Goal: Transaction & Acquisition: Purchase product/service

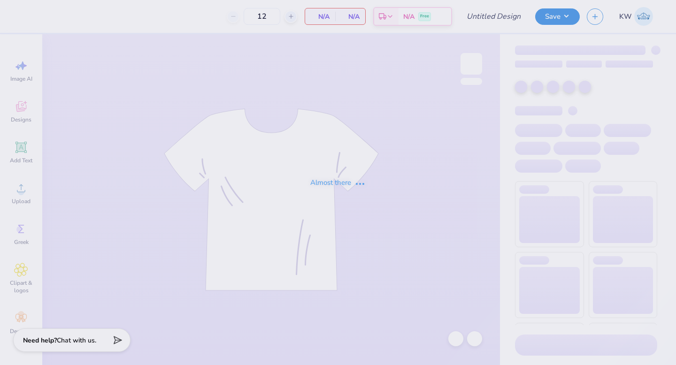
type input "Fall Philo Proof"
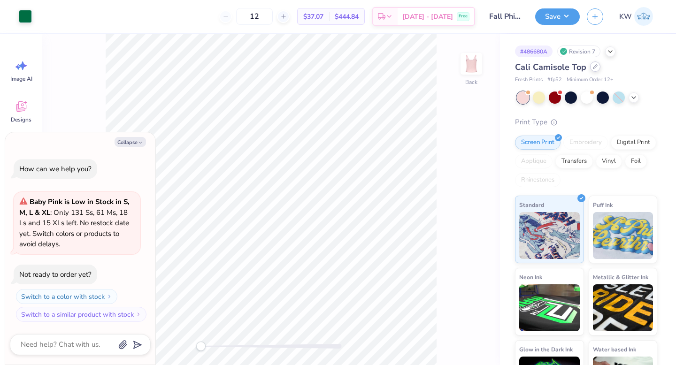
click at [591, 67] on div at bounding box center [595, 67] width 10 height 10
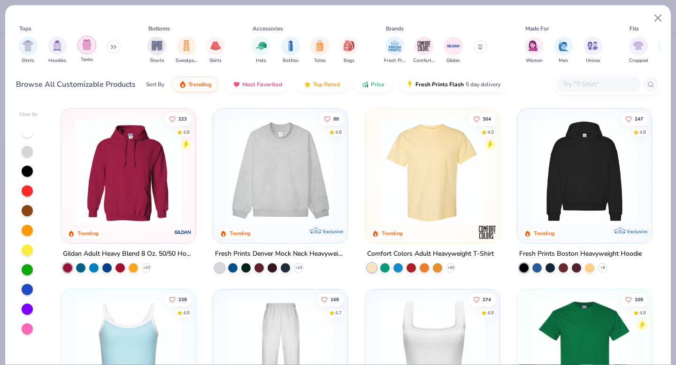
click at [93, 47] on div "filter for Tanks" at bounding box center [87, 45] width 19 height 19
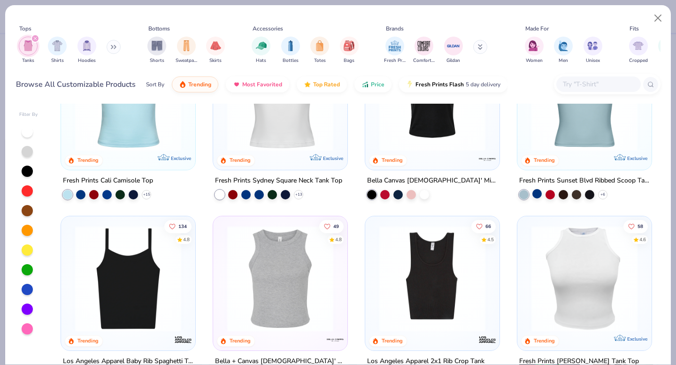
scroll to position [138, 0]
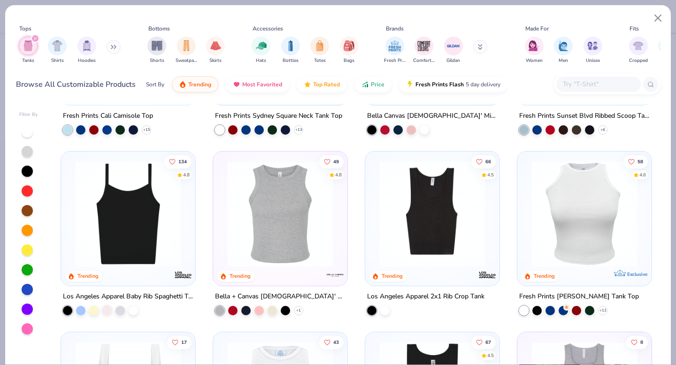
click at [108, 313] on div at bounding box center [106, 309] width 9 height 9
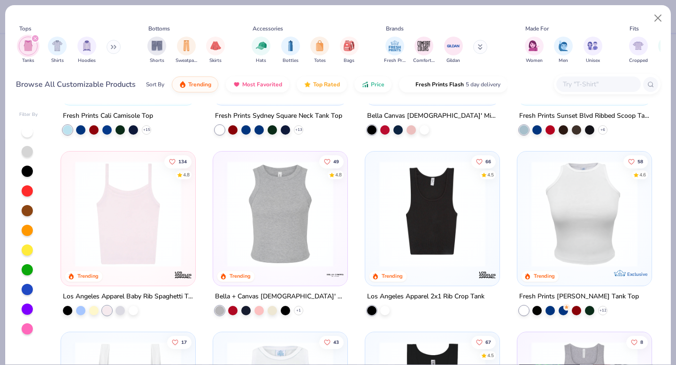
click at [125, 253] on img at bounding box center [128, 214] width 116 height 106
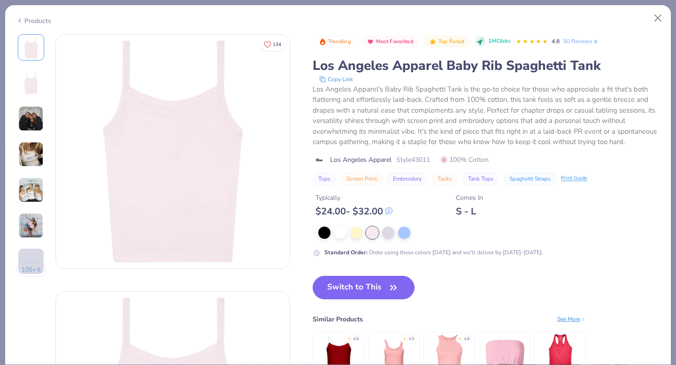
click at [365, 285] on button "Switch to This" at bounding box center [364, 287] width 102 height 23
click at [367, 289] on button "Switch to This" at bounding box center [364, 287] width 102 height 23
click at [366, 287] on button "Switch to This" at bounding box center [364, 287] width 102 height 23
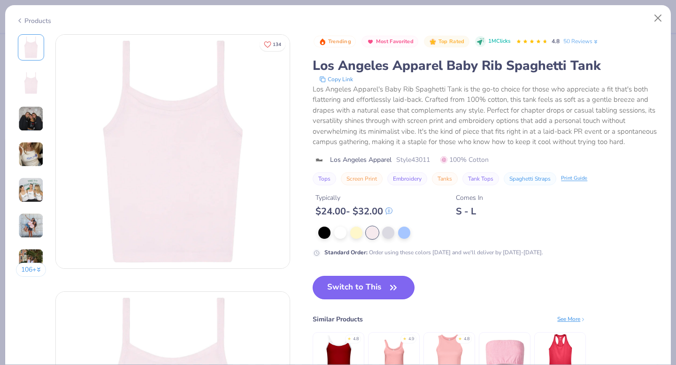
click at [376, 295] on button "Switch to This" at bounding box center [364, 287] width 102 height 23
click at [373, 293] on button "Switch to This" at bounding box center [364, 287] width 102 height 23
click at [357, 293] on button "Switch to This" at bounding box center [364, 287] width 102 height 23
click at [662, 20] on button "Close" at bounding box center [659, 18] width 18 height 18
click at [658, 24] on button "Close" at bounding box center [659, 18] width 18 height 18
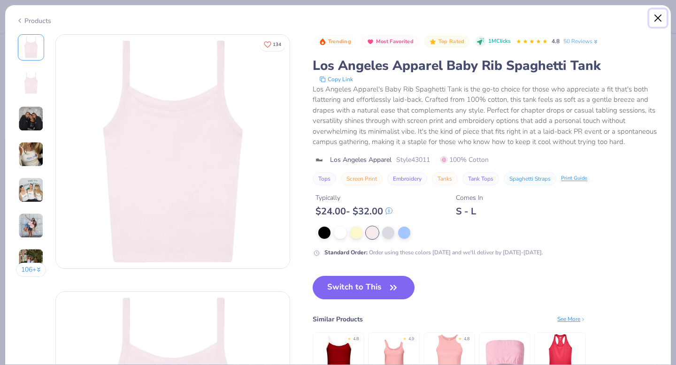
click at [661, 23] on button "Close" at bounding box center [659, 18] width 18 height 18
click at [656, 19] on button "Close" at bounding box center [659, 18] width 18 height 18
click at [22, 24] on div "Products" at bounding box center [338, 17] width 666 height 24
click at [23, 19] on div "Products" at bounding box center [33, 21] width 35 height 10
type textarea "x"
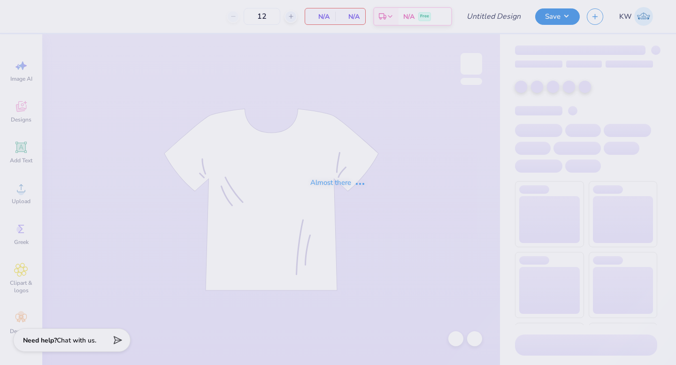
type input "Fall Philo Proof"
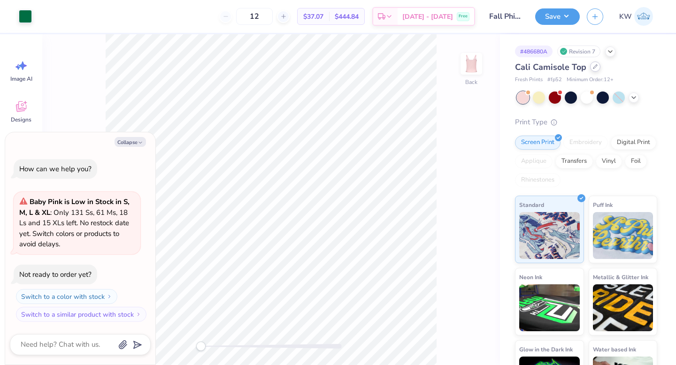
click at [595, 70] on div at bounding box center [595, 67] width 10 height 10
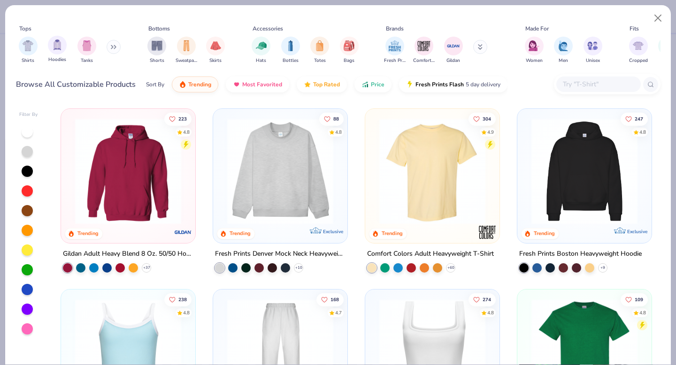
click at [83, 59] on span "Tanks" at bounding box center [87, 60] width 12 height 7
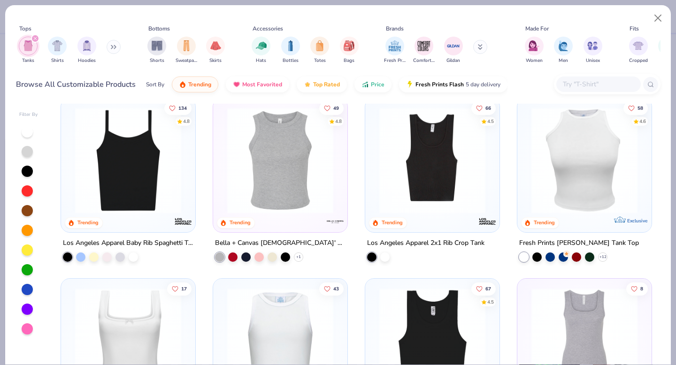
scroll to position [193, 0]
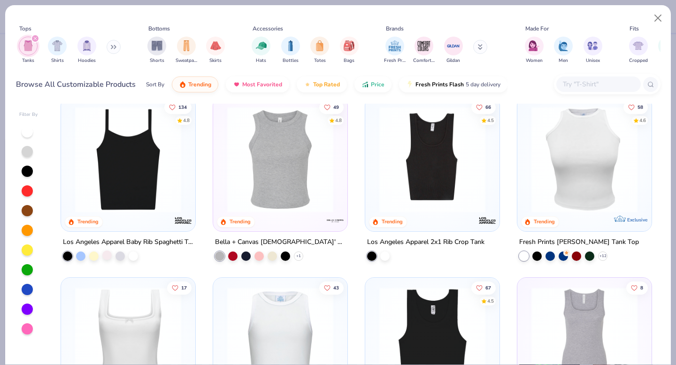
click at [110, 257] on div at bounding box center [106, 254] width 9 height 9
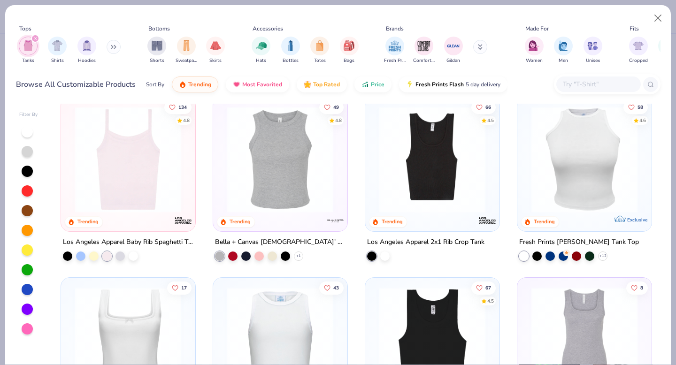
click at [138, 191] on img at bounding box center [128, 160] width 116 height 106
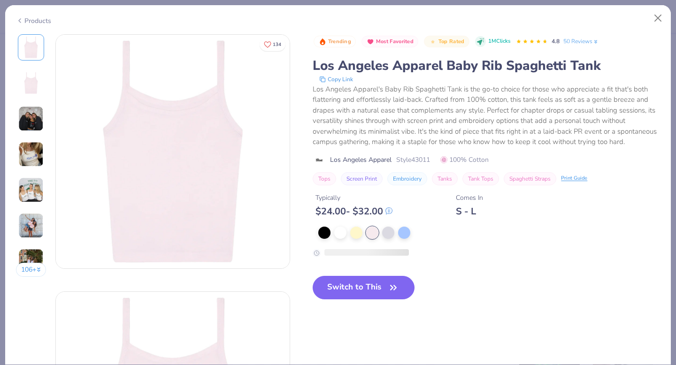
click at [366, 285] on button "Switch to This" at bounding box center [364, 287] width 102 height 23
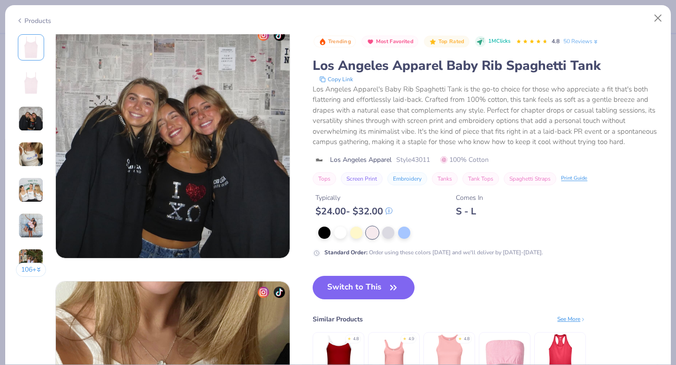
scroll to position [82, 0]
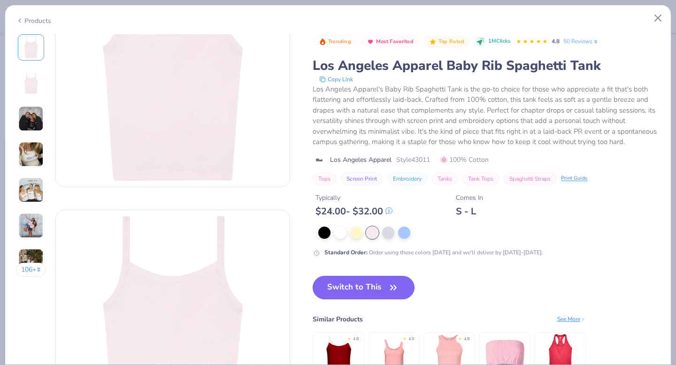
click at [357, 287] on button "Switch to This" at bounding box center [364, 287] width 102 height 23
click at [663, 16] on button "Close" at bounding box center [659, 18] width 18 height 18
click at [660, 19] on button "Close" at bounding box center [659, 18] width 18 height 18
type textarea "x"
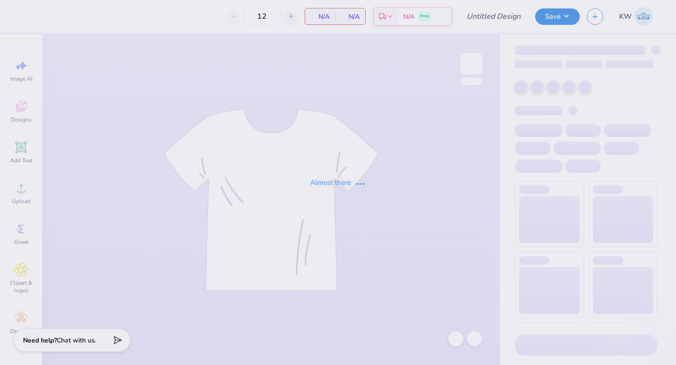
type input "Fall Philo Proof"
type input "140"
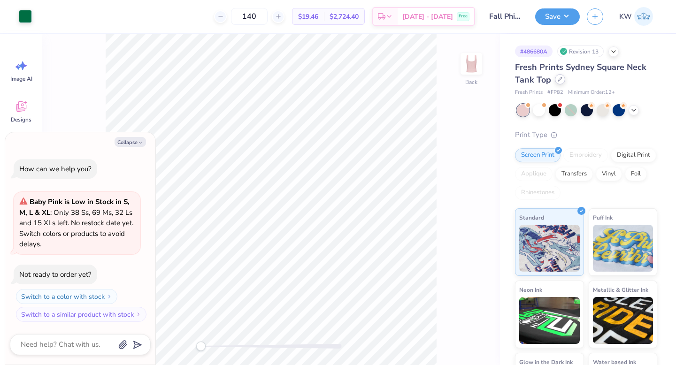
click at [560, 81] on icon at bounding box center [560, 79] width 5 height 5
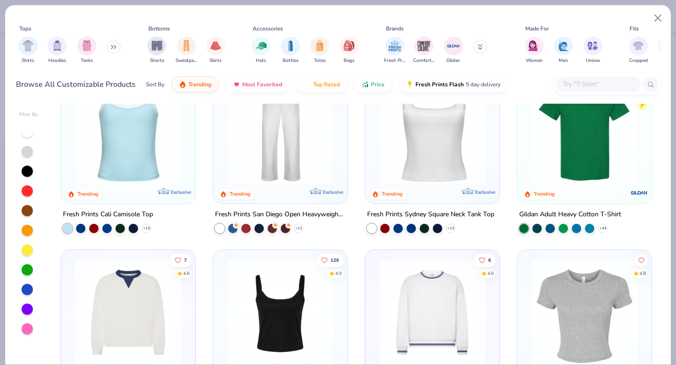
scroll to position [326, 0]
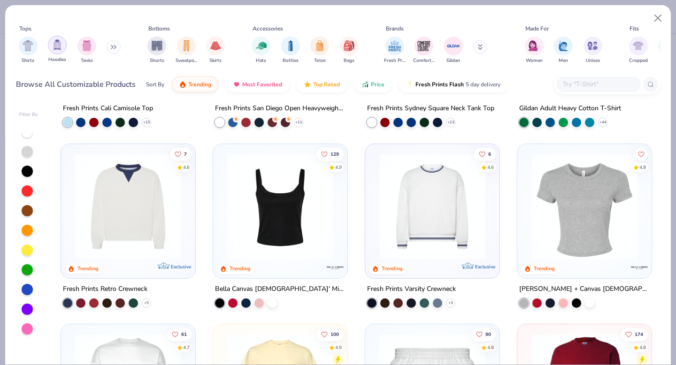
click at [81, 52] on div "filter for Tanks" at bounding box center [87, 46] width 19 height 19
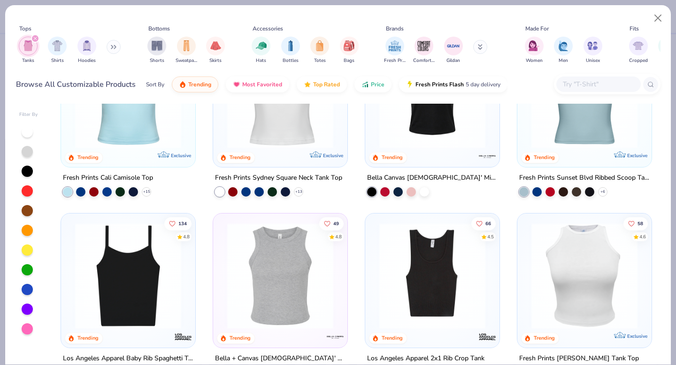
scroll to position [134, 0]
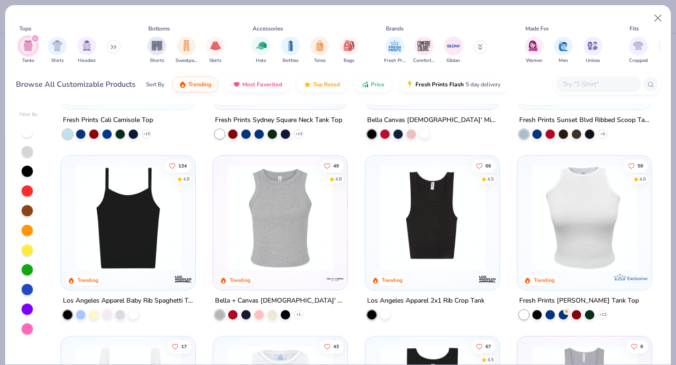
click at [106, 316] on div at bounding box center [106, 313] width 9 height 9
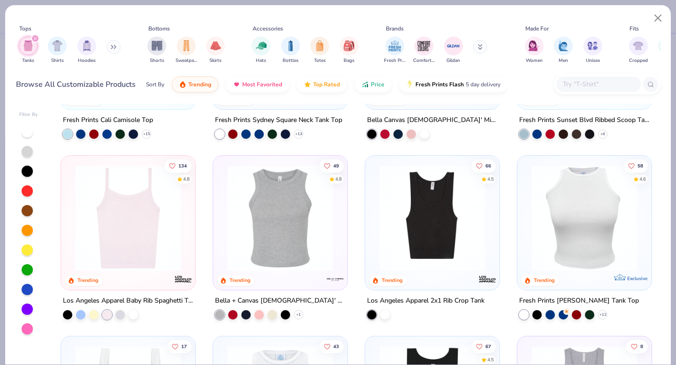
click at [133, 252] on img at bounding box center [128, 218] width 116 height 106
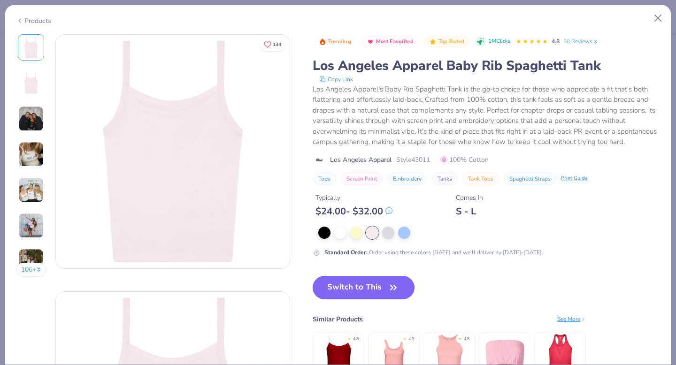
click at [370, 284] on button "Switch to This" at bounding box center [364, 287] width 102 height 23
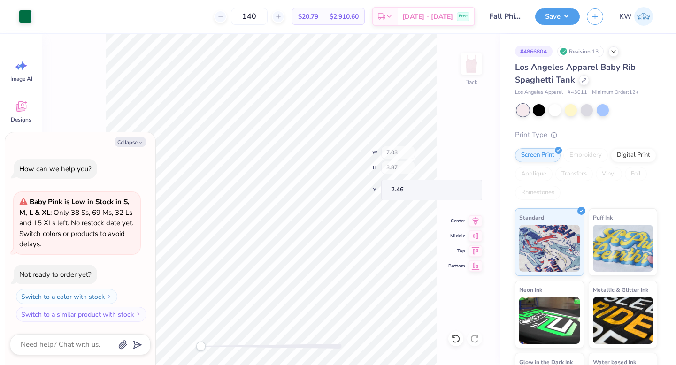
type textarea "x"
click at [412, 170] on div "Back W 7.03 H 3.87 Y 2.46 Center Middle Top Bottom" at bounding box center [271, 199] width 458 height 331
drag, startPoint x: 272, startPoint y: 16, endPoint x: 260, endPoint y: 15, distance: 11.8
click at [260, 15] on input "140" at bounding box center [249, 16] width 37 height 17
type input "160"
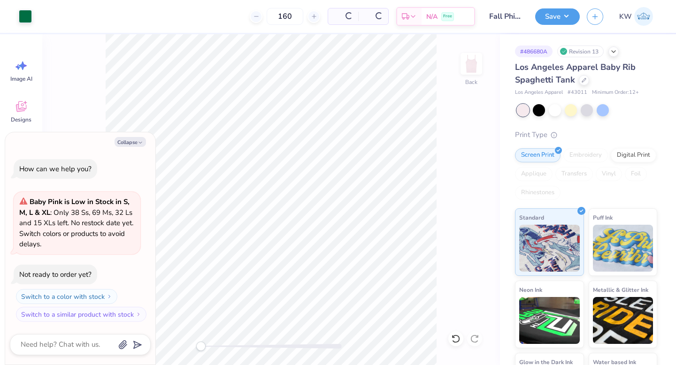
type textarea "x"
type input "160"
